Goal: Find contact information: Find contact information

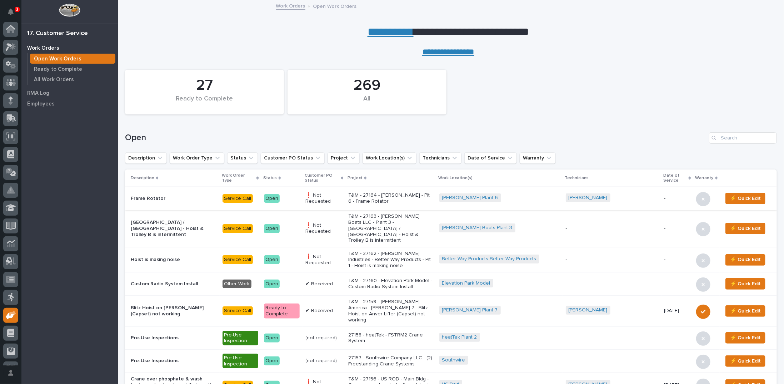
scroll to position [32, 0]
click at [382, 196] on p "T&M - 27164 - Brinkley RV - Plt 6 - Frame Rotator" at bounding box center [390, 198] width 85 height 12
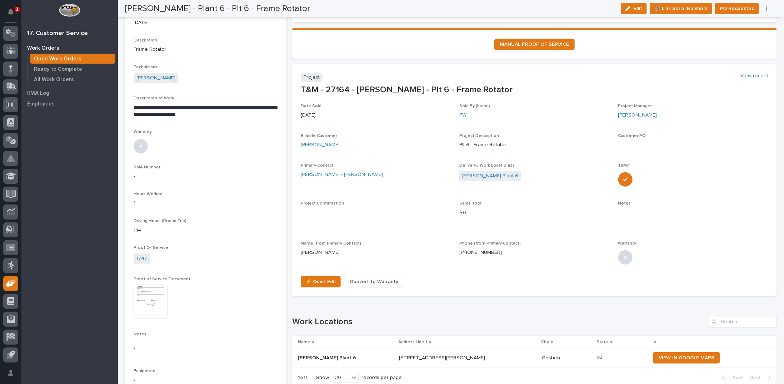
scroll to position [143, 0]
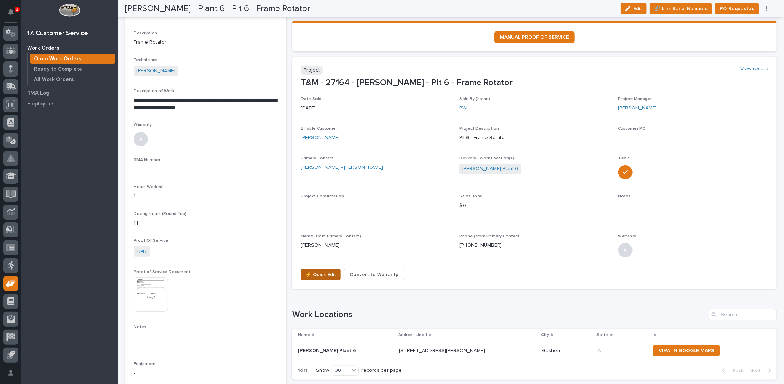
click at [317, 273] on span "⚡ Quick Edit" at bounding box center [320, 274] width 31 height 9
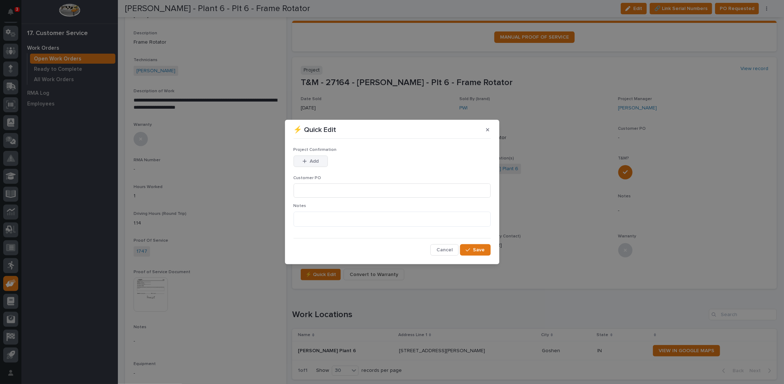
click at [311, 160] on span "Add" at bounding box center [314, 161] width 9 height 6
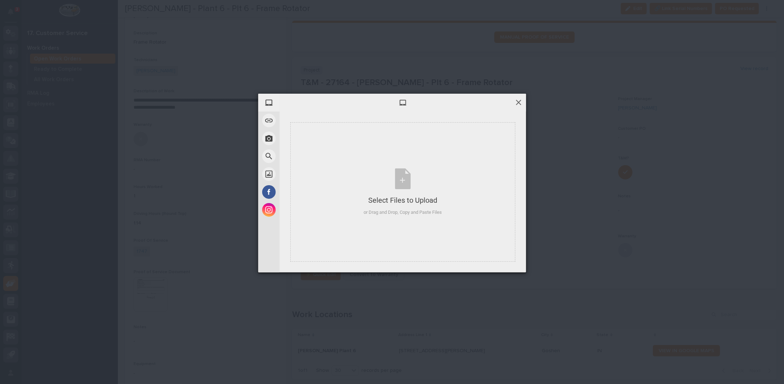
click at [521, 103] on span at bounding box center [519, 102] width 8 height 8
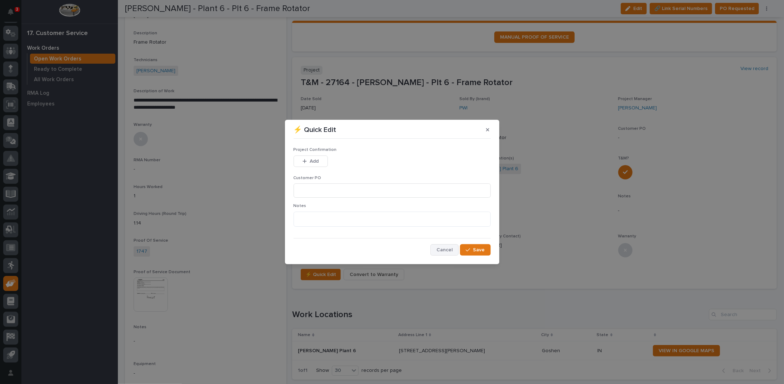
click at [448, 247] on span "Cancel" at bounding box center [444, 249] width 16 height 6
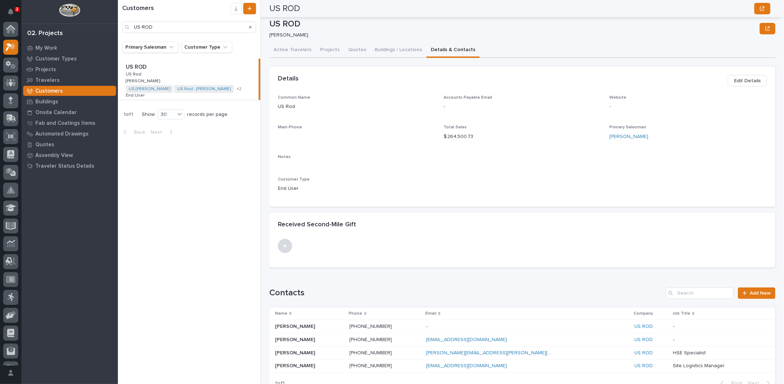
scroll to position [91, 0]
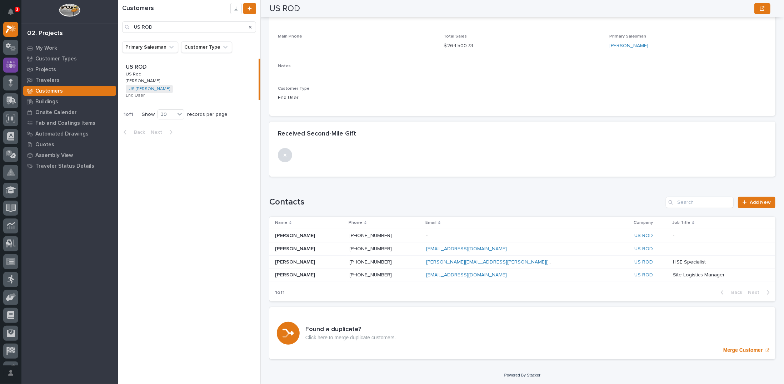
click at [8, 65] on icon at bounding box center [11, 64] width 10 height 7
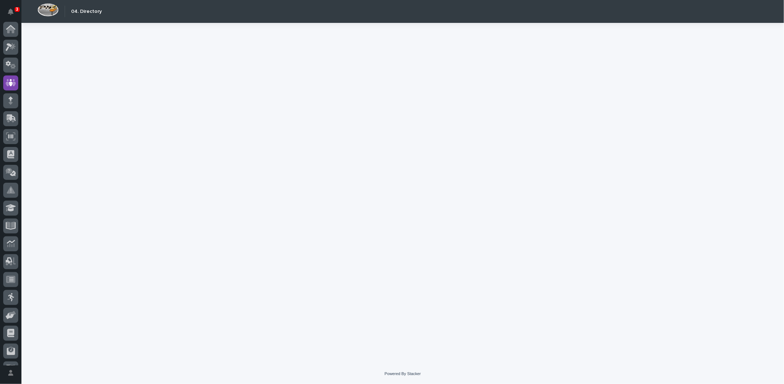
scroll to position [32, 0]
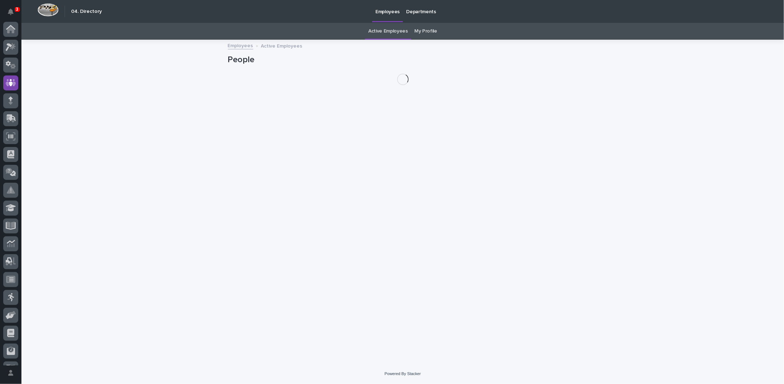
scroll to position [32, 0]
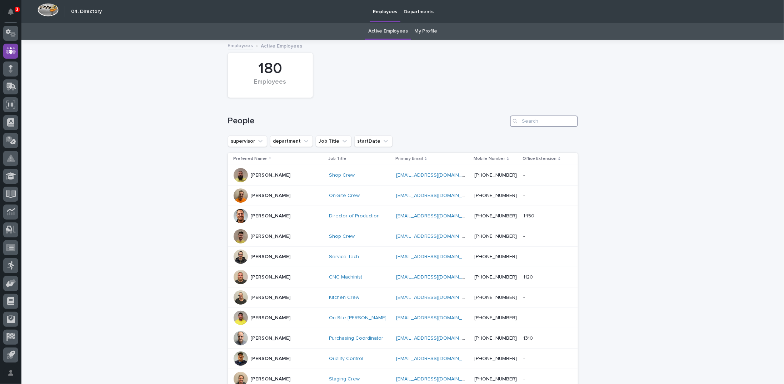
drag, startPoint x: 533, startPoint y: 118, endPoint x: 530, endPoint y: 113, distance: 6.6
click at [533, 121] on input "Search" at bounding box center [544, 120] width 68 height 11
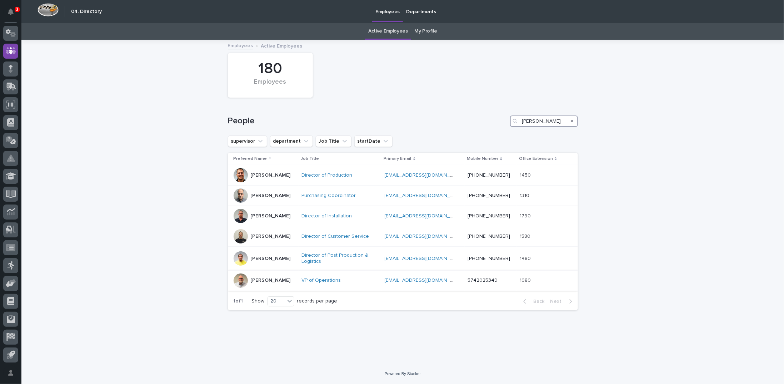
type input "[PERSON_NAME]"
click at [293, 282] on div "[PERSON_NAME]" at bounding box center [265, 280] width 62 height 14
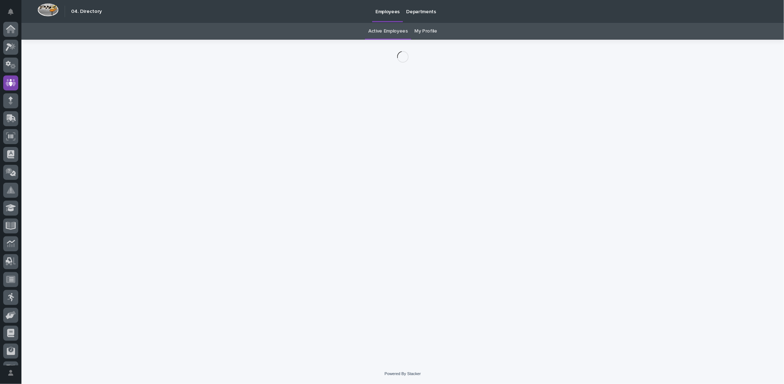
scroll to position [32, 0]
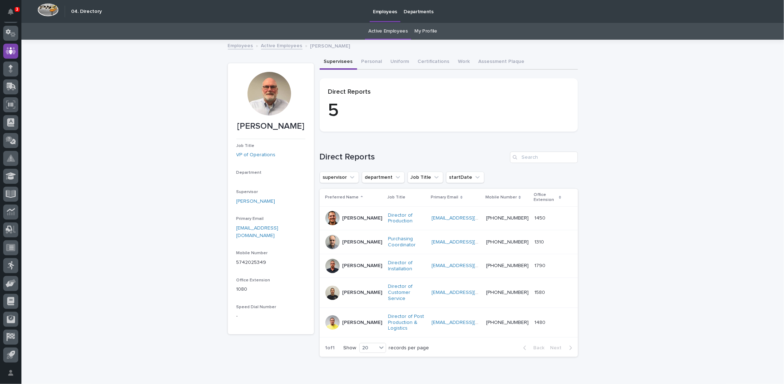
click at [261, 99] on div at bounding box center [270, 94] width 44 height 44
